Goal: Task Accomplishment & Management: Manage account settings

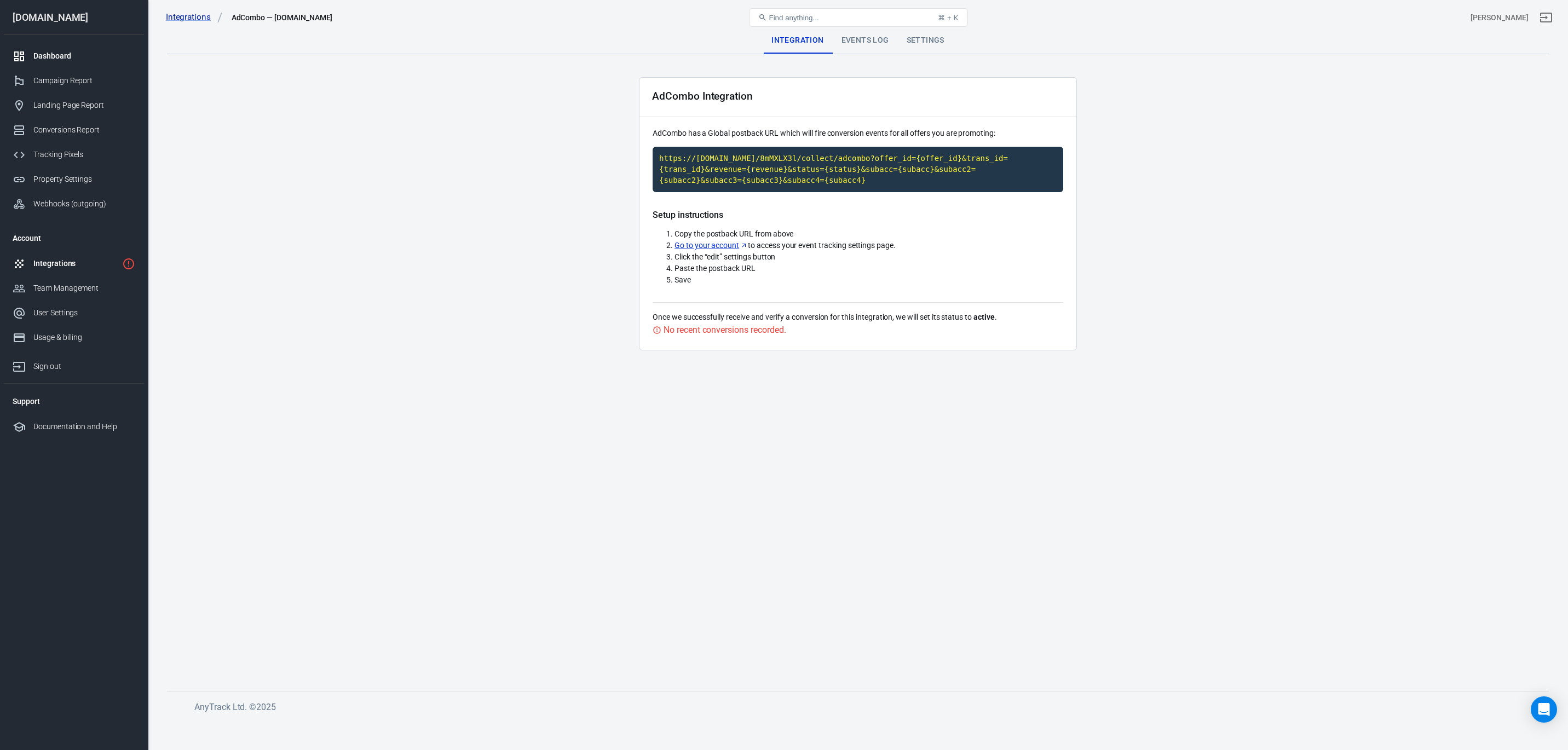
click at [33, 58] on div "Dashboard" at bounding box center [84, 56] width 102 height 12
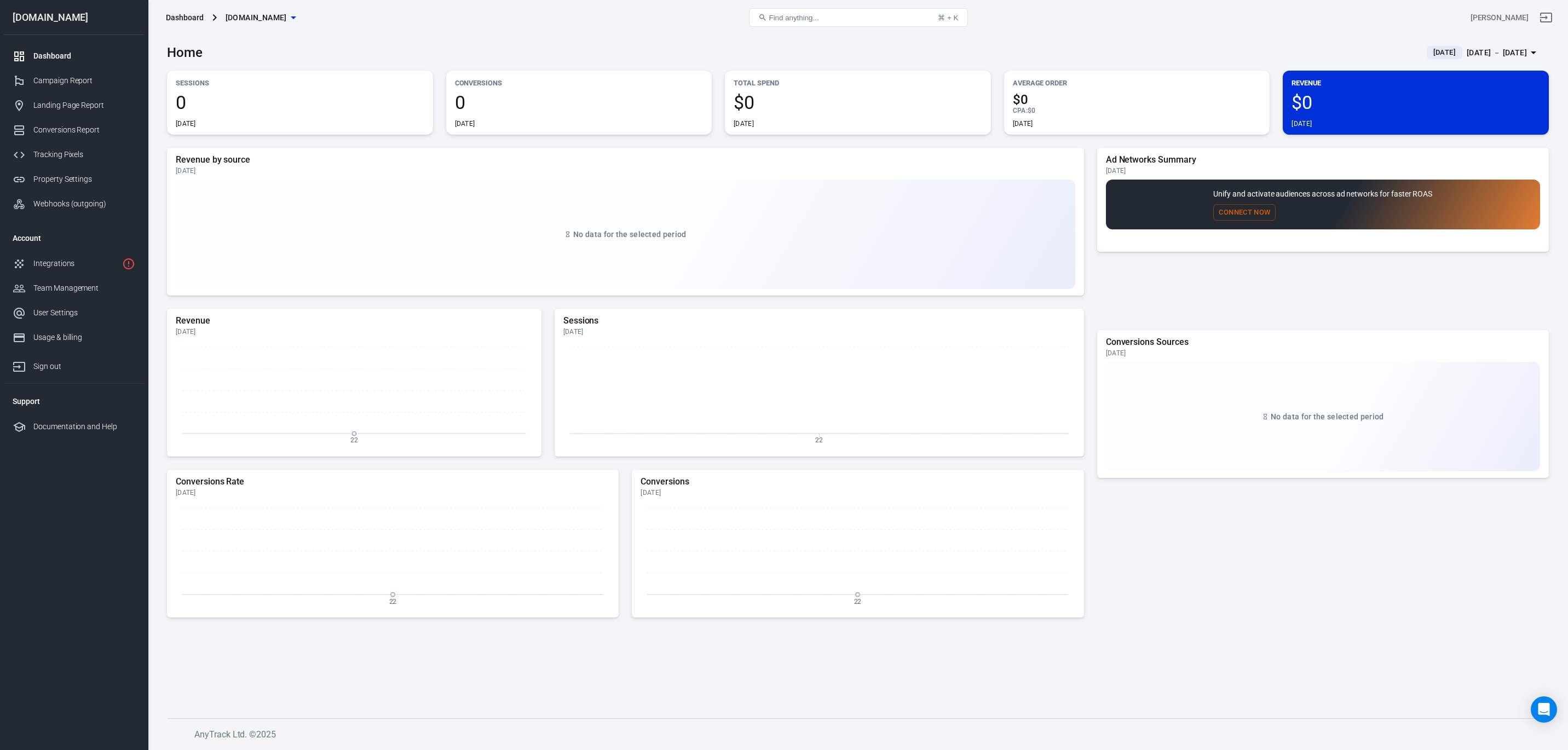
click at [1429, 52] on span "[DATE]" at bounding box center [1445, 53] width 32 height 11
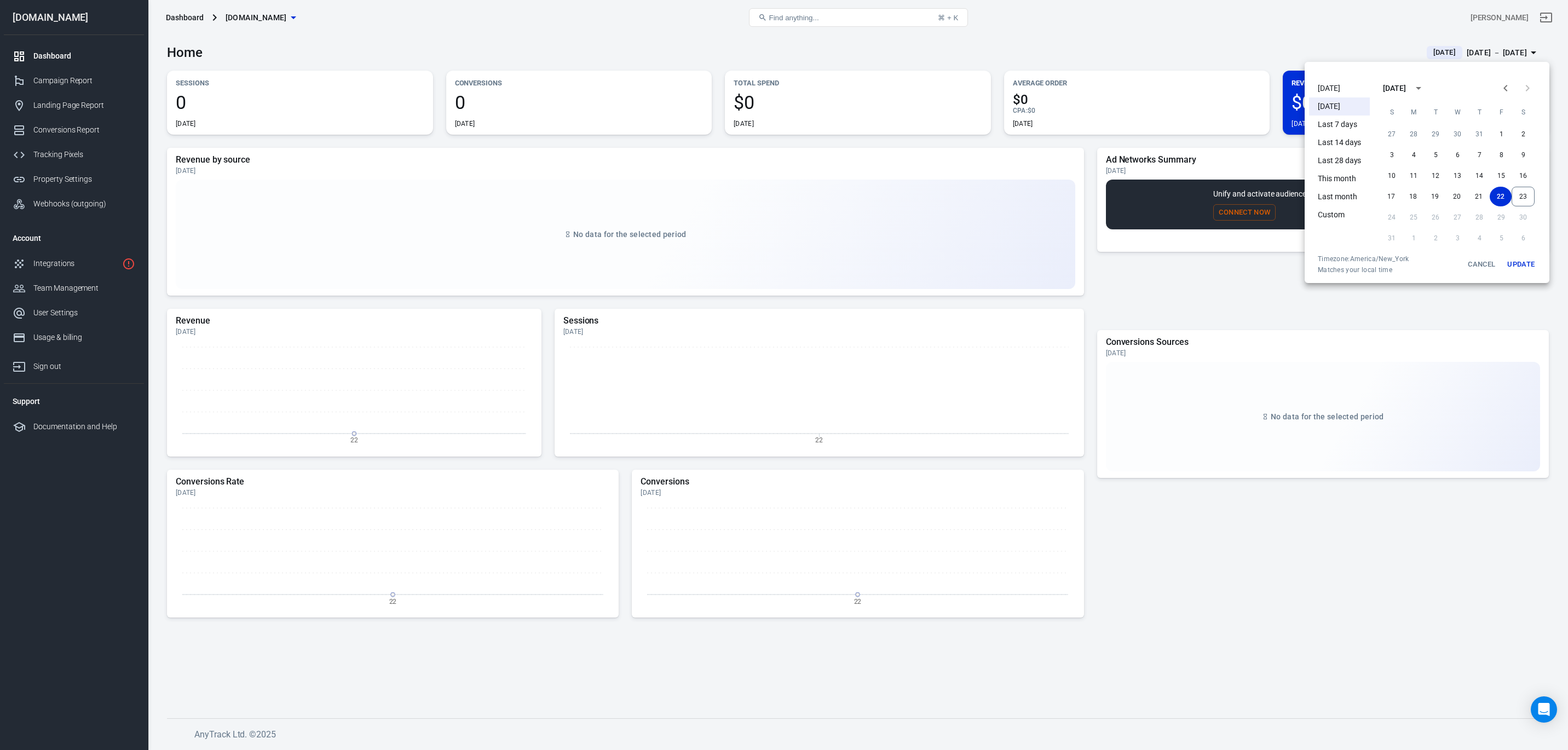
click at [1335, 87] on li "[DATE]" at bounding box center [1339, 88] width 61 height 18
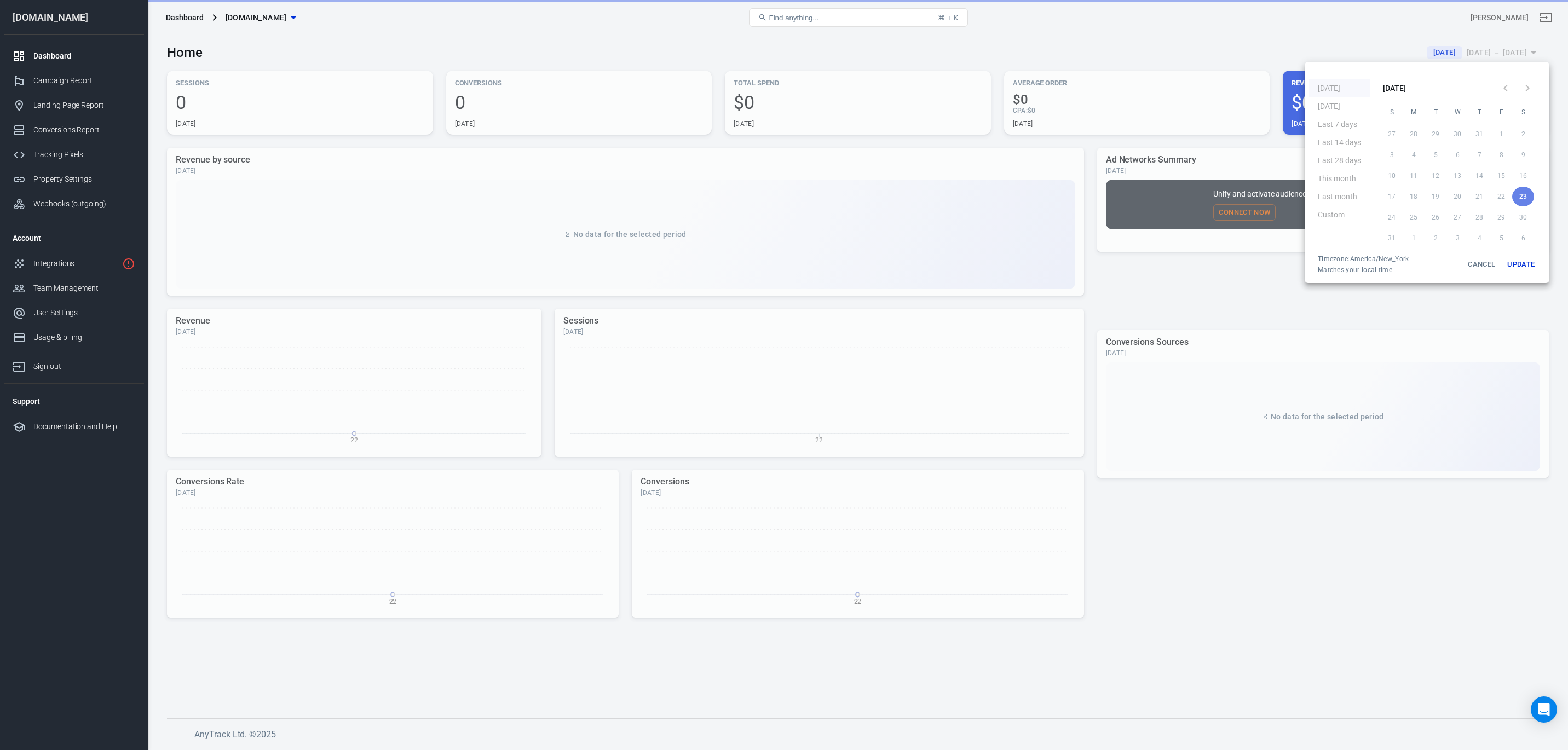
click at [1514, 262] on button "Update" at bounding box center [1521, 264] width 35 height 20
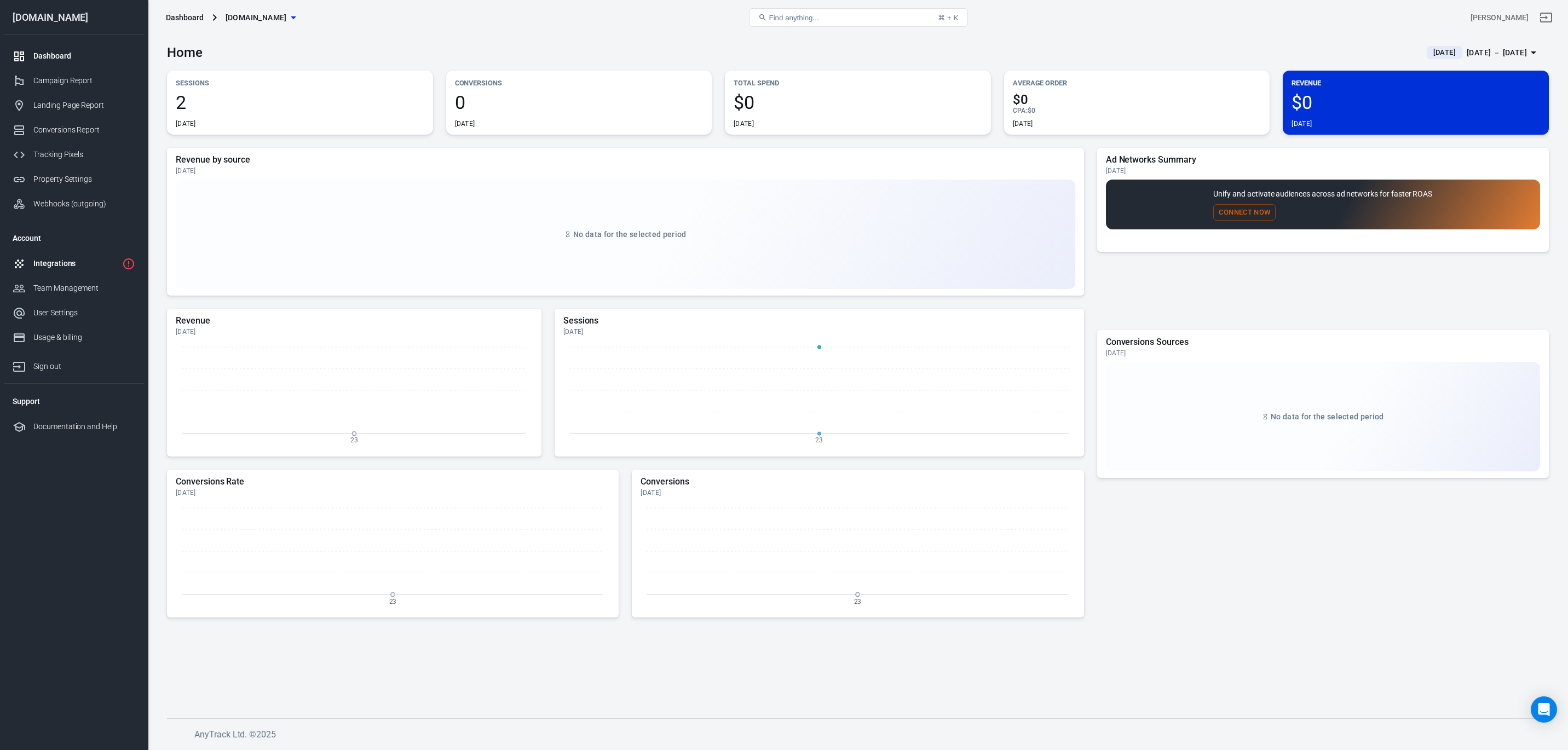
click at [60, 254] on link "Integrations" at bounding box center [74, 263] width 140 height 24
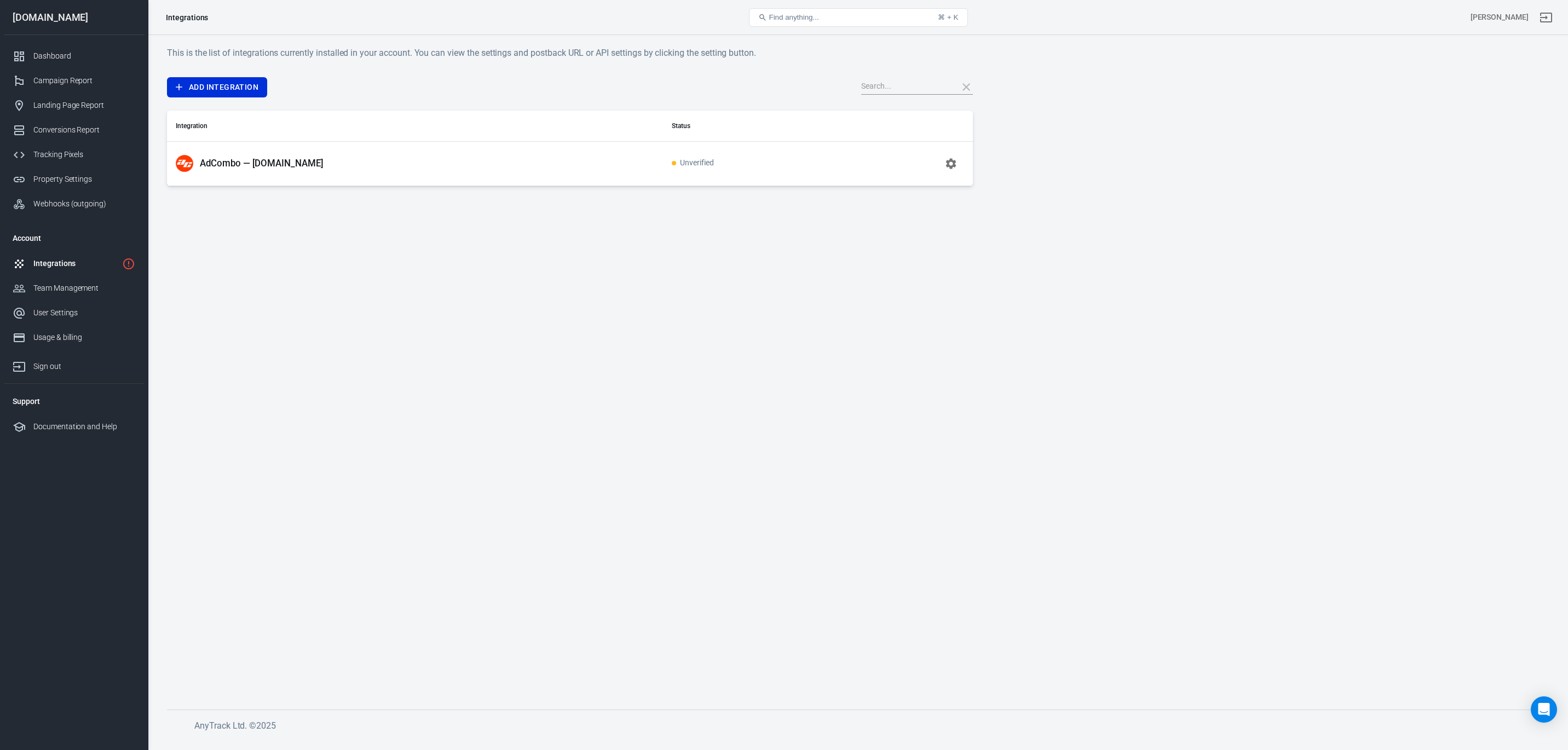
click at [281, 163] on p "AdCombo — [DOMAIN_NAME]" at bounding box center [262, 163] width 124 height 12
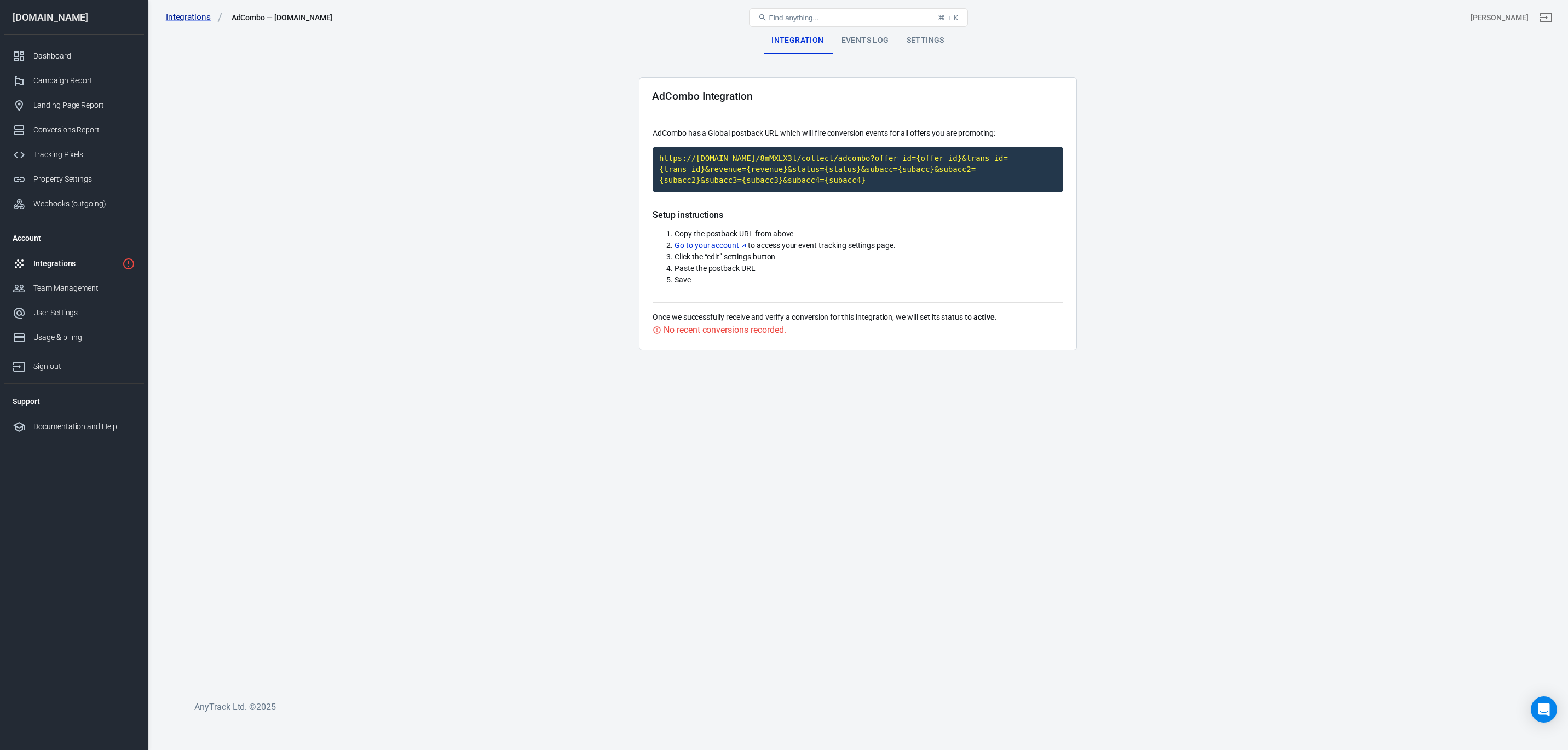
click at [857, 36] on div "Events Log" at bounding box center [865, 40] width 65 height 26
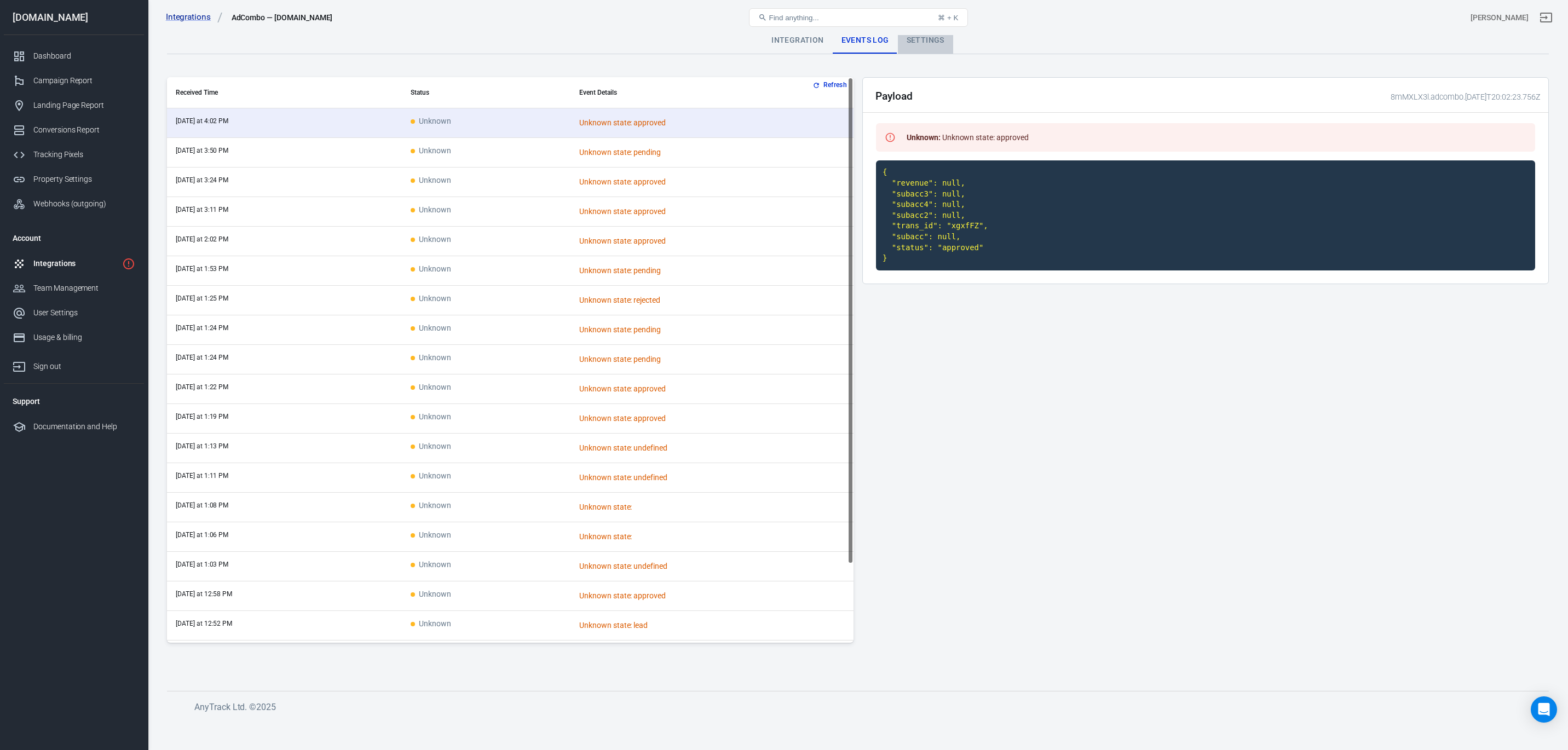
click at [927, 35] on div "Settings" at bounding box center [926, 40] width 55 height 26
